Goal: Information Seeking & Learning: Learn about a topic

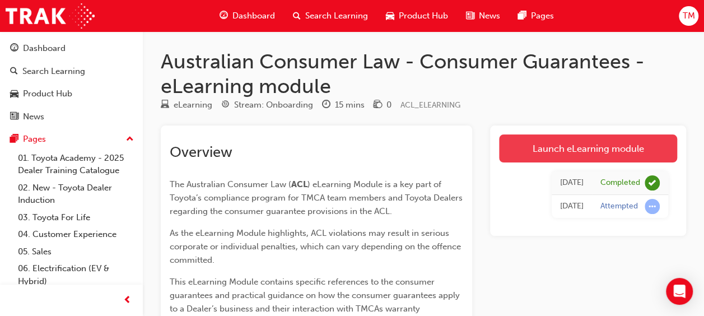
click at [524, 143] on link "Launch eLearning module" at bounding box center [588, 148] width 178 height 28
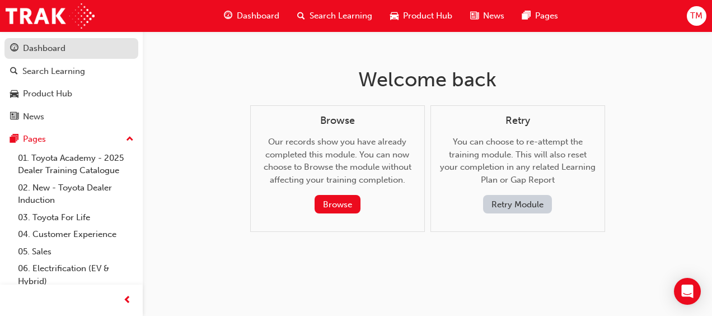
click at [29, 39] on link "Dashboard" at bounding box center [71, 48] width 134 height 21
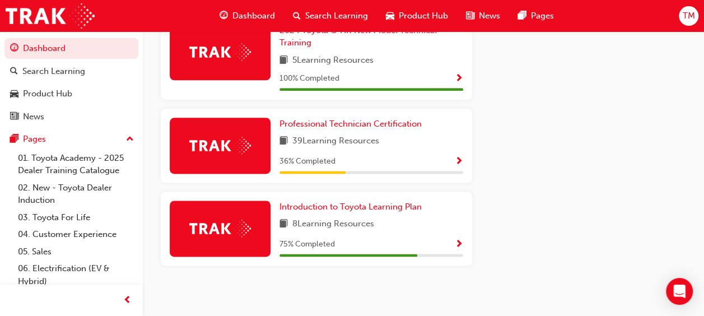
scroll to position [664, 0]
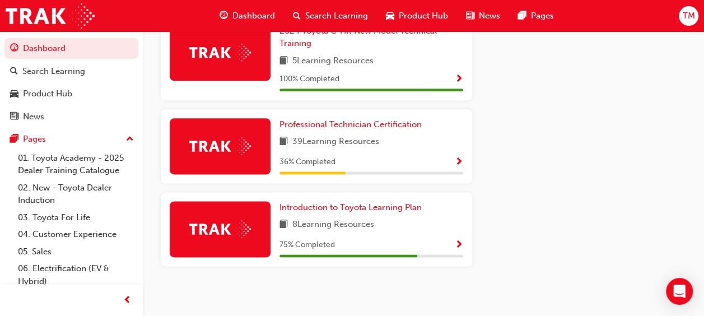
click at [458, 247] on span "Show Progress" at bounding box center [459, 245] width 8 height 10
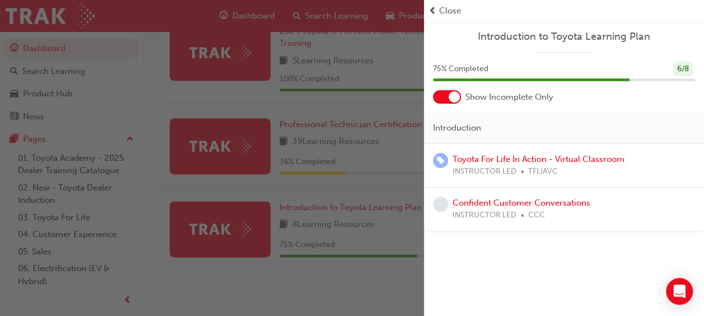
click at [330, 277] on div "button" at bounding box center [212, 158] width 424 height 316
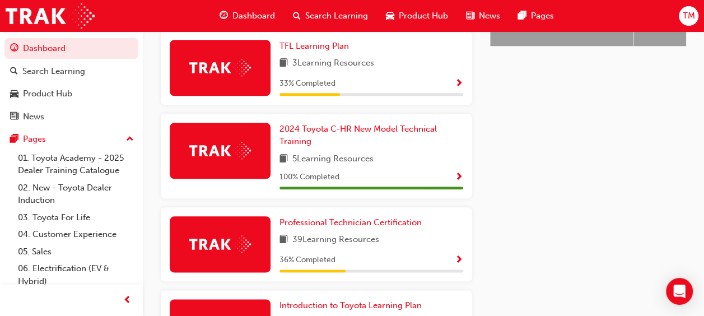
scroll to position [547, 0]
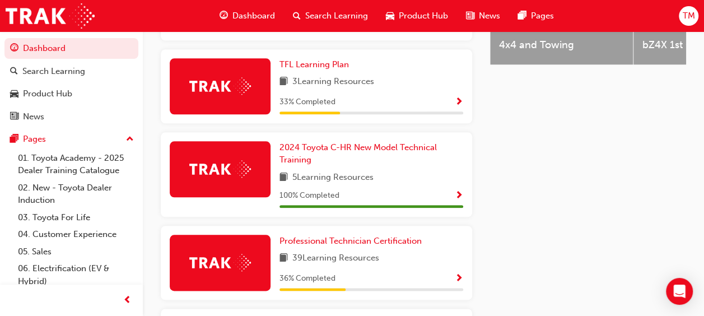
click at [457, 103] on span "Show Progress" at bounding box center [459, 102] width 8 height 10
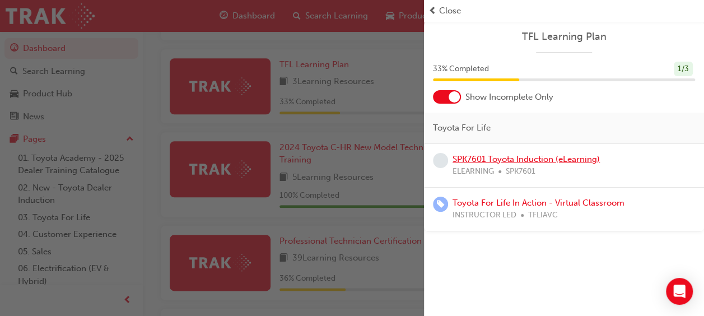
click at [521, 156] on link "SPK7601 Toyota Induction (eLearning)" at bounding box center [525, 159] width 147 height 10
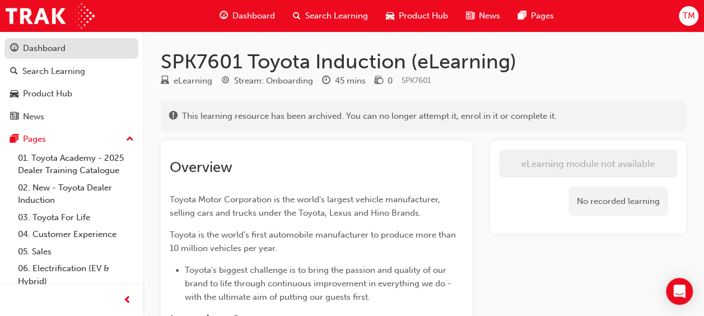
click at [72, 48] on div "Dashboard" at bounding box center [71, 48] width 123 height 14
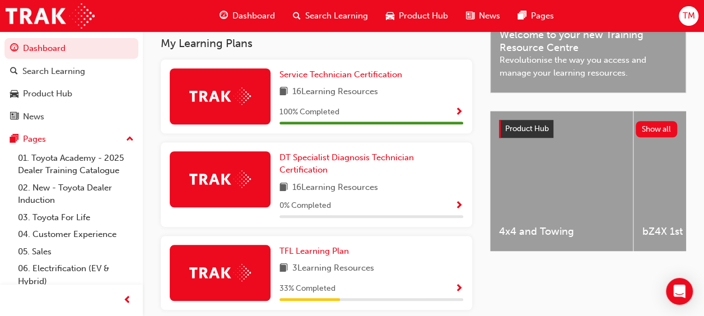
scroll to position [362, 0]
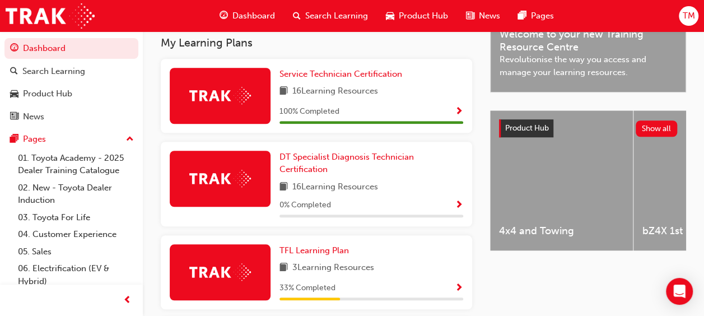
click at [458, 111] on span "Show Progress" at bounding box center [459, 112] width 8 height 10
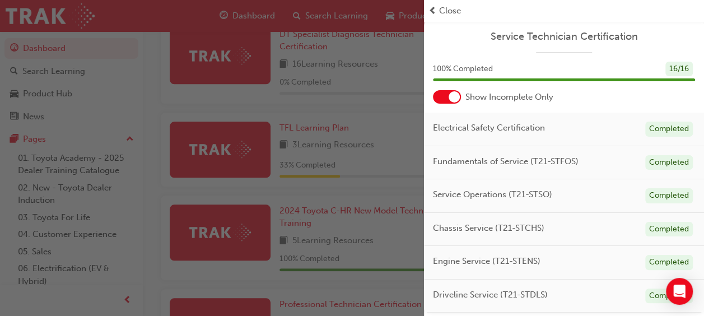
scroll to position [494, 0]
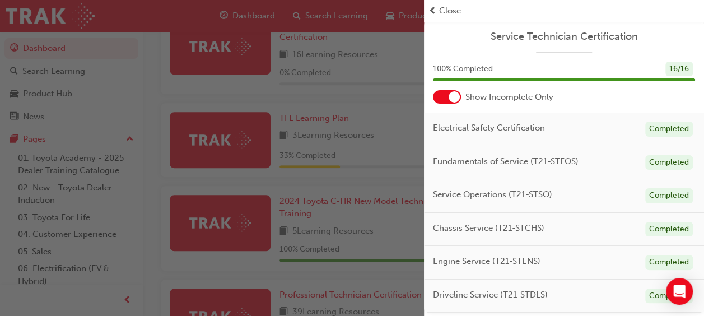
click at [372, 216] on div "button" at bounding box center [212, 158] width 424 height 316
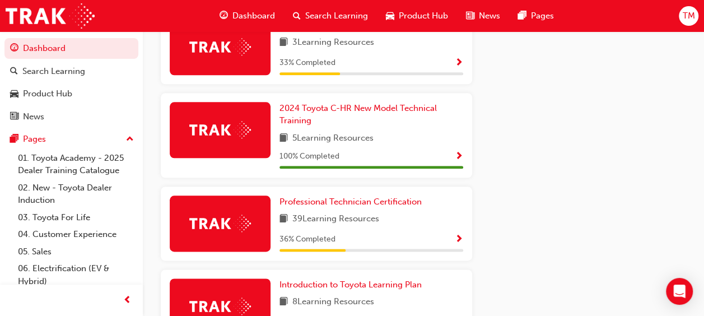
scroll to position [587, 0]
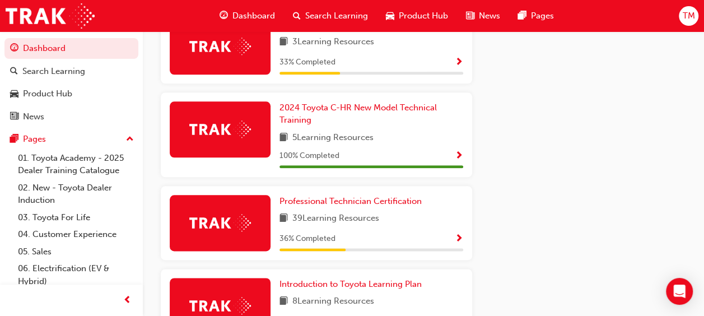
click at [458, 242] on span "Show Progress" at bounding box center [459, 239] width 8 height 10
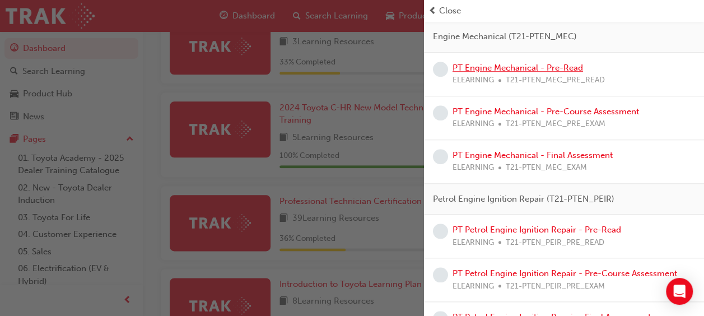
scroll to position [453, 0]
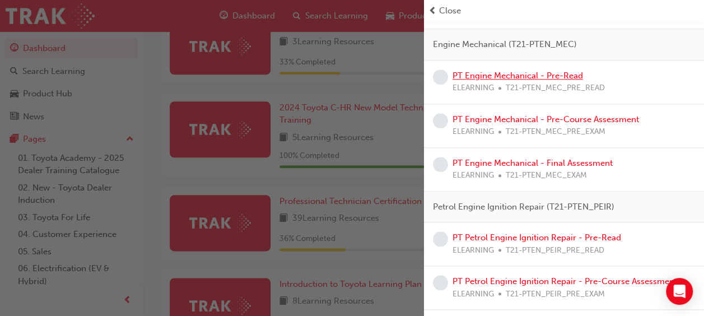
click at [513, 73] on link "PT Engine Mechanical - Pre-Read" at bounding box center [517, 76] width 130 height 10
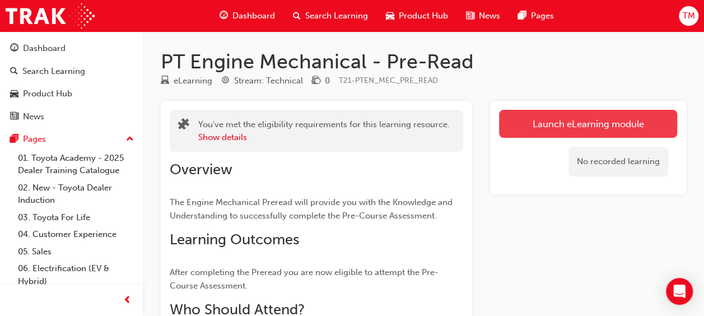
click at [544, 115] on link "Launch eLearning module" at bounding box center [588, 124] width 178 height 28
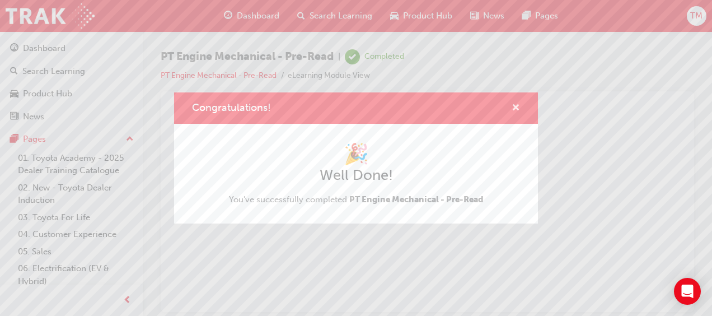
click at [516, 106] on span "cross-icon" at bounding box center [516, 109] width 8 height 10
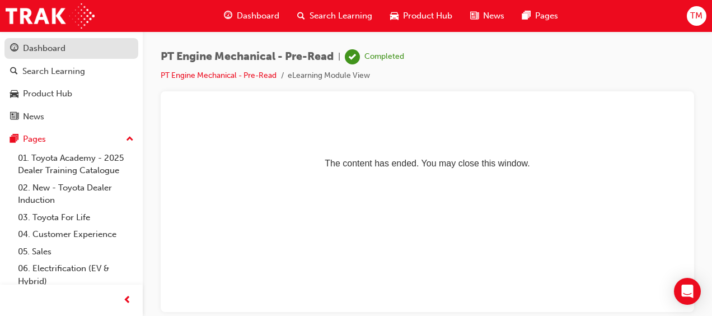
click at [88, 49] on div "Dashboard" at bounding box center [71, 48] width 123 height 14
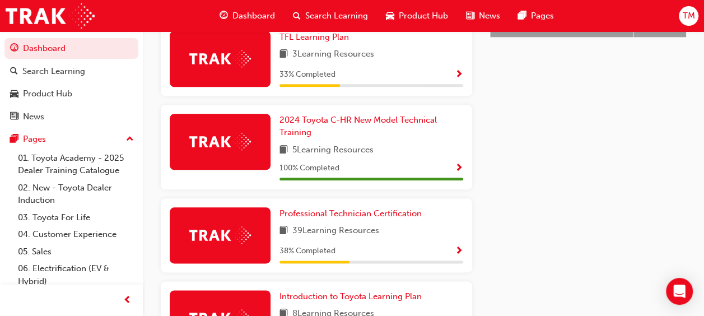
scroll to position [580, 0]
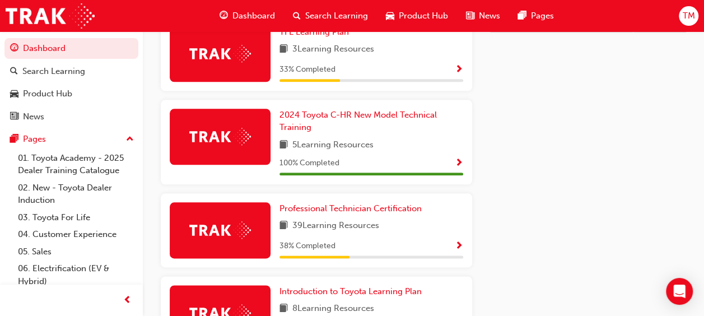
click at [461, 251] on span "Show Progress" at bounding box center [459, 246] width 8 height 10
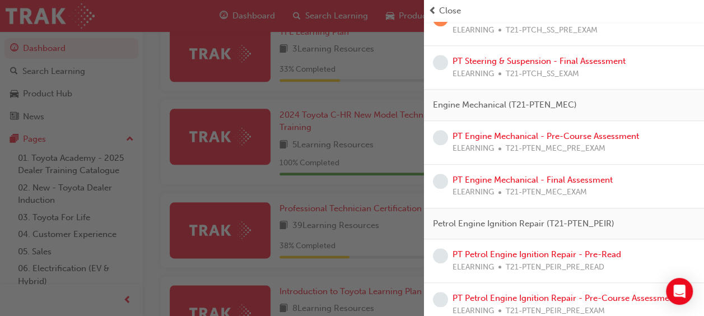
scroll to position [394, 0]
click at [462, 251] on link "PT Petrol Engine Ignition Repair - Pre-Read" at bounding box center [536, 254] width 169 height 10
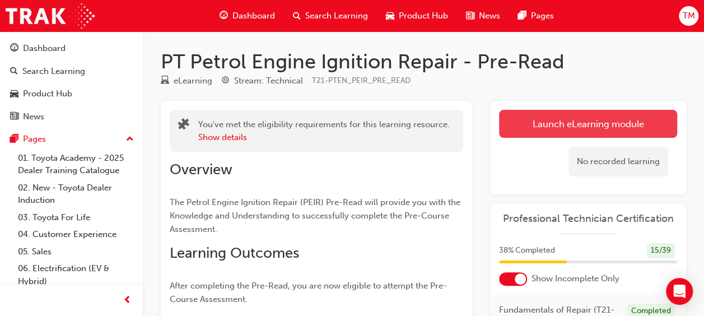
click at [534, 114] on link "Launch eLearning module" at bounding box center [588, 124] width 178 height 28
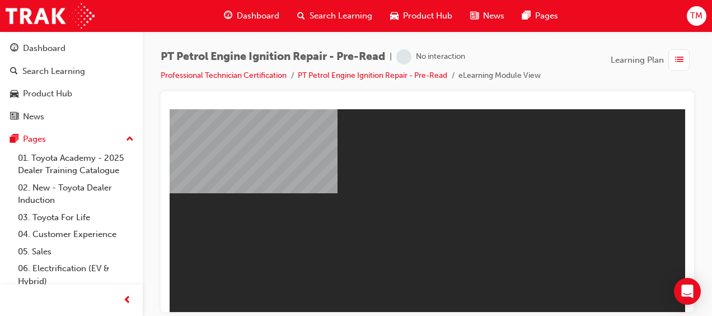
click at [418, 190] on body "PEIR - Pre-Read Express Module V2 You are offline. Trying to reconnect... M M" at bounding box center [428, 210] width 516 height 203
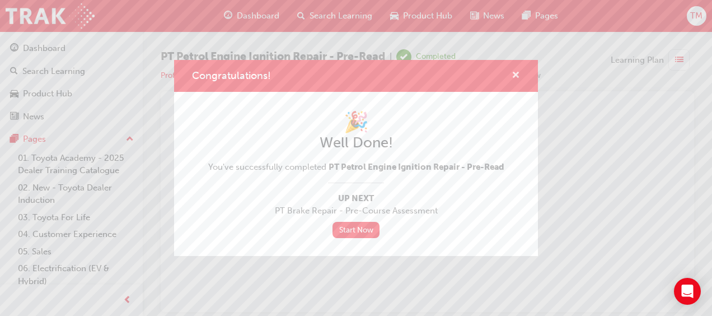
click at [519, 73] on span "cross-icon" at bounding box center [516, 76] width 8 height 10
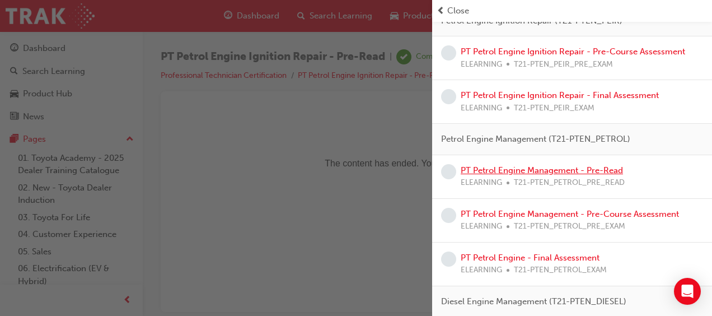
scroll to position [622, 0]
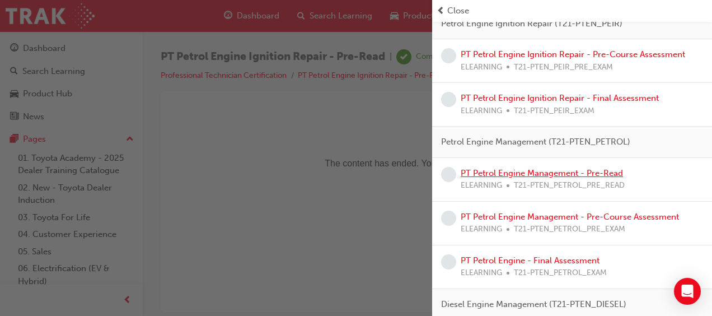
click at [540, 168] on link "PT Petrol Engine Management - Pre-Read" at bounding box center [542, 173] width 162 height 10
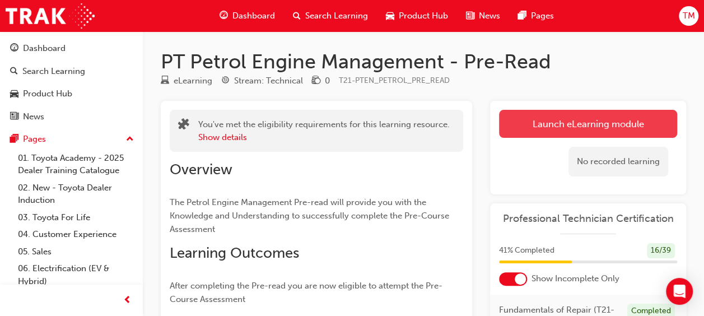
click at [537, 131] on link "Launch eLearning module" at bounding box center [588, 124] width 178 height 28
